Goal: Information Seeking & Learning: Find specific fact

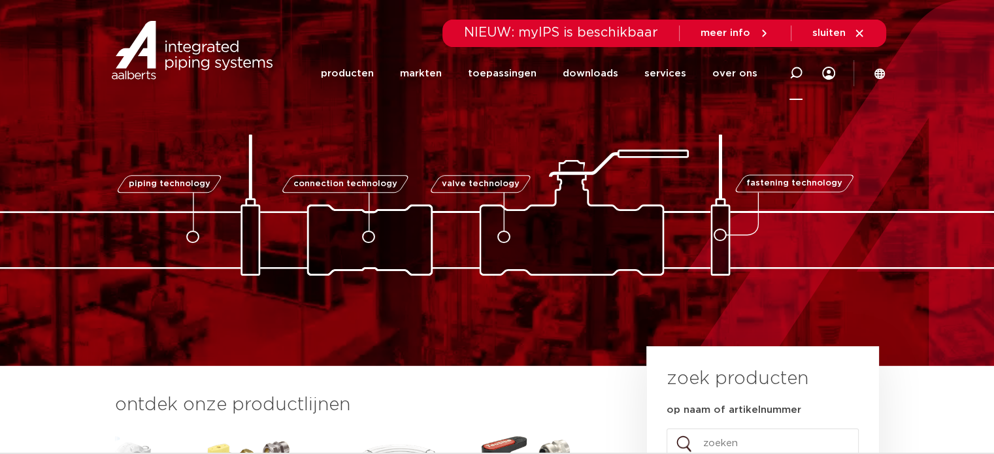
click at [790, 75] on icon at bounding box center [796, 73] width 13 height 13
paste input "0863203"
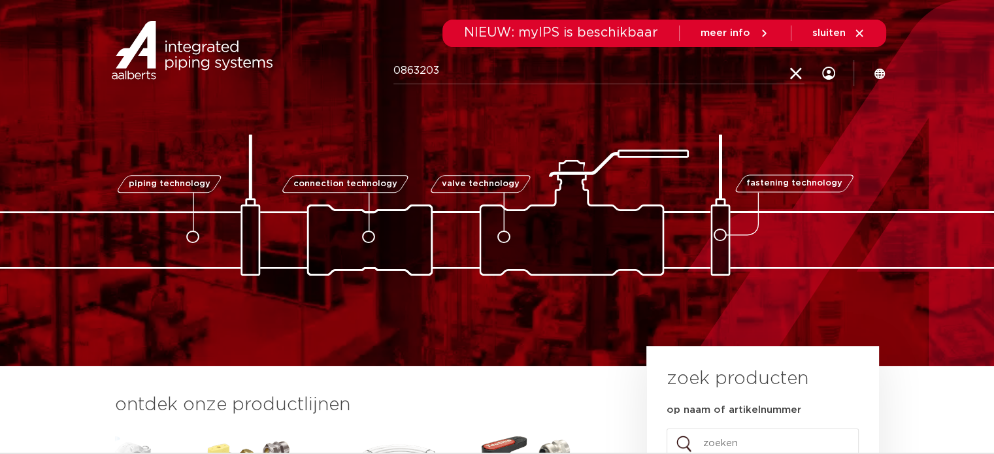
type input "0863203"
click button "Zoeken" at bounding box center [0, 0] width 0 height 0
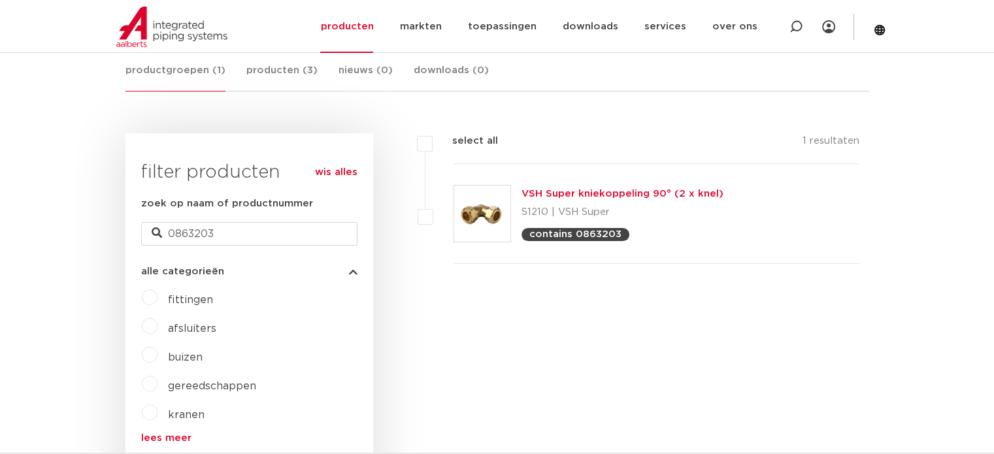
drag, startPoint x: 517, startPoint y: 190, endPoint x: 739, endPoint y: 190, distance: 221.6
click at [739, 190] on div "VSH Super kniekoppeling 90° (2 x knel) S1210 | VSH Super contains 0863203" at bounding box center [657, 214] width 406 height 100
copy link "VSH Super kniekoppeling 90° (2 x knel)"
click at [581, 189] on link "VSH Super kniekoppeling 90° (2 x knel)" at bounding box center [623, 194] width 202 height 10
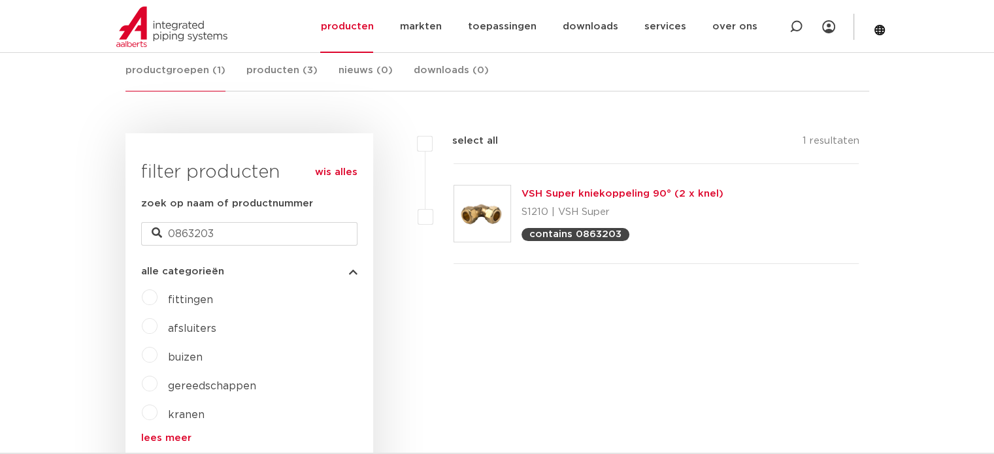
click at [578, 194] on link "VSH Super kniekoppeling 90° (2 x knel)" at bounding box center [623, 194] width 202 height 10
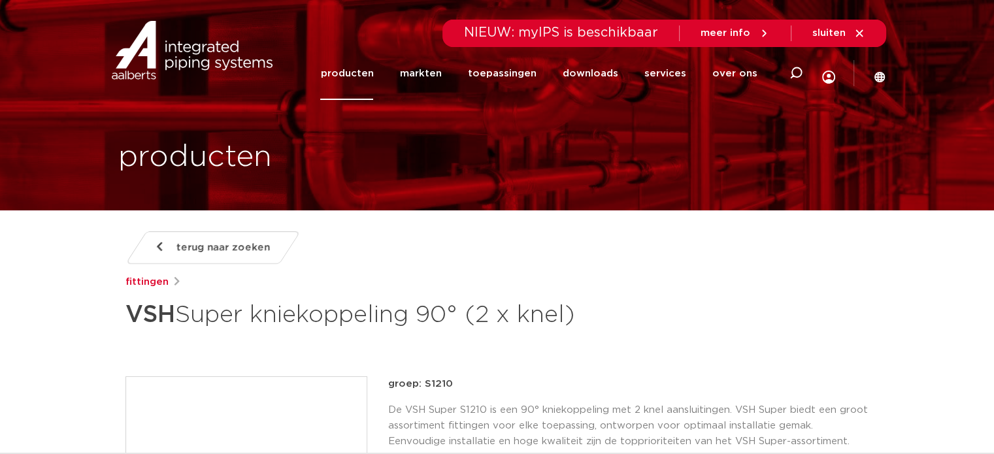
scroll to position [131, 0]
